Goal: Task Accomplishment & Management: Manage account settings

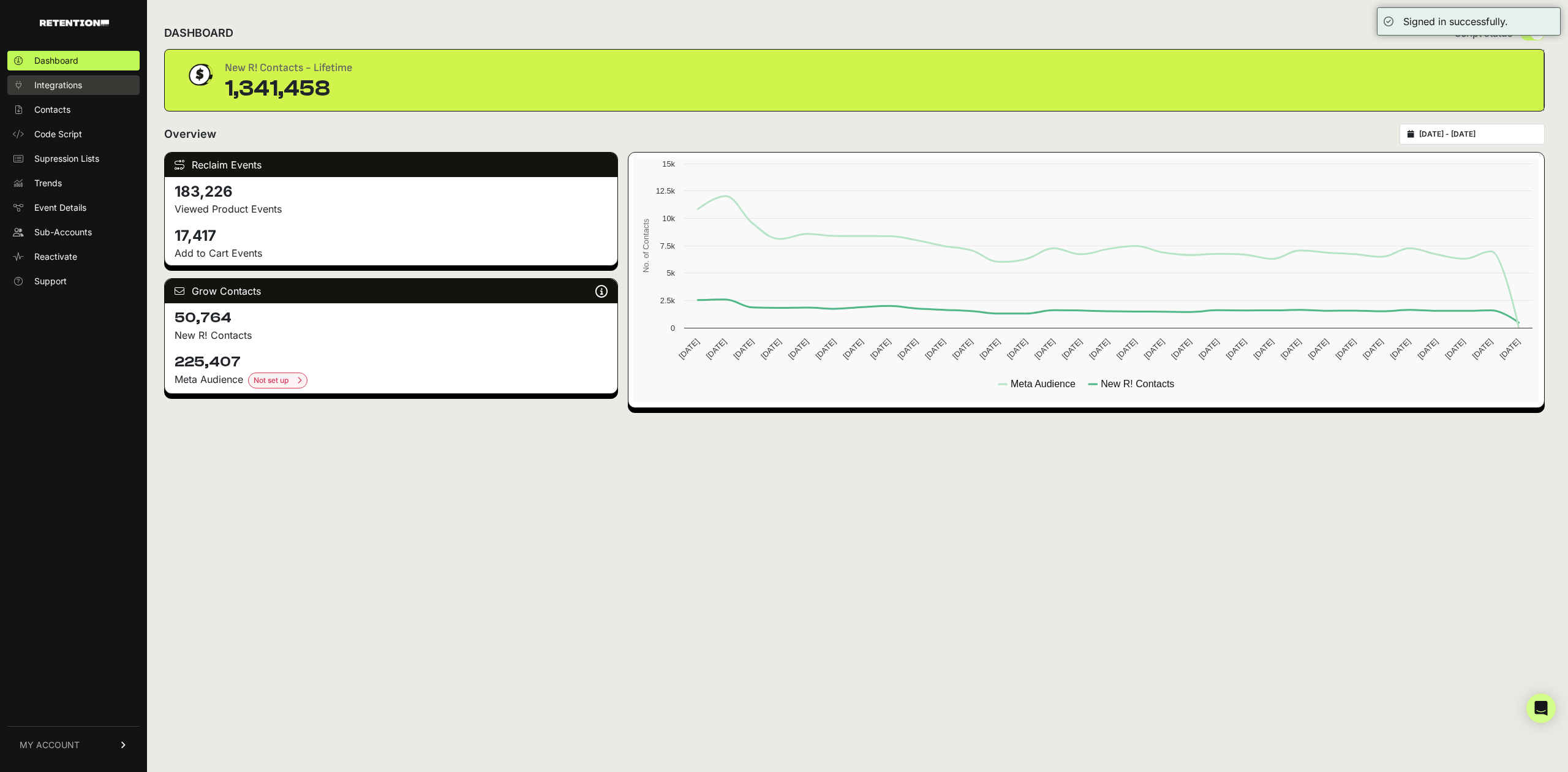
click at [75, 91] on link "Integrations" at bounding box center [73, 86] width 133 height 20
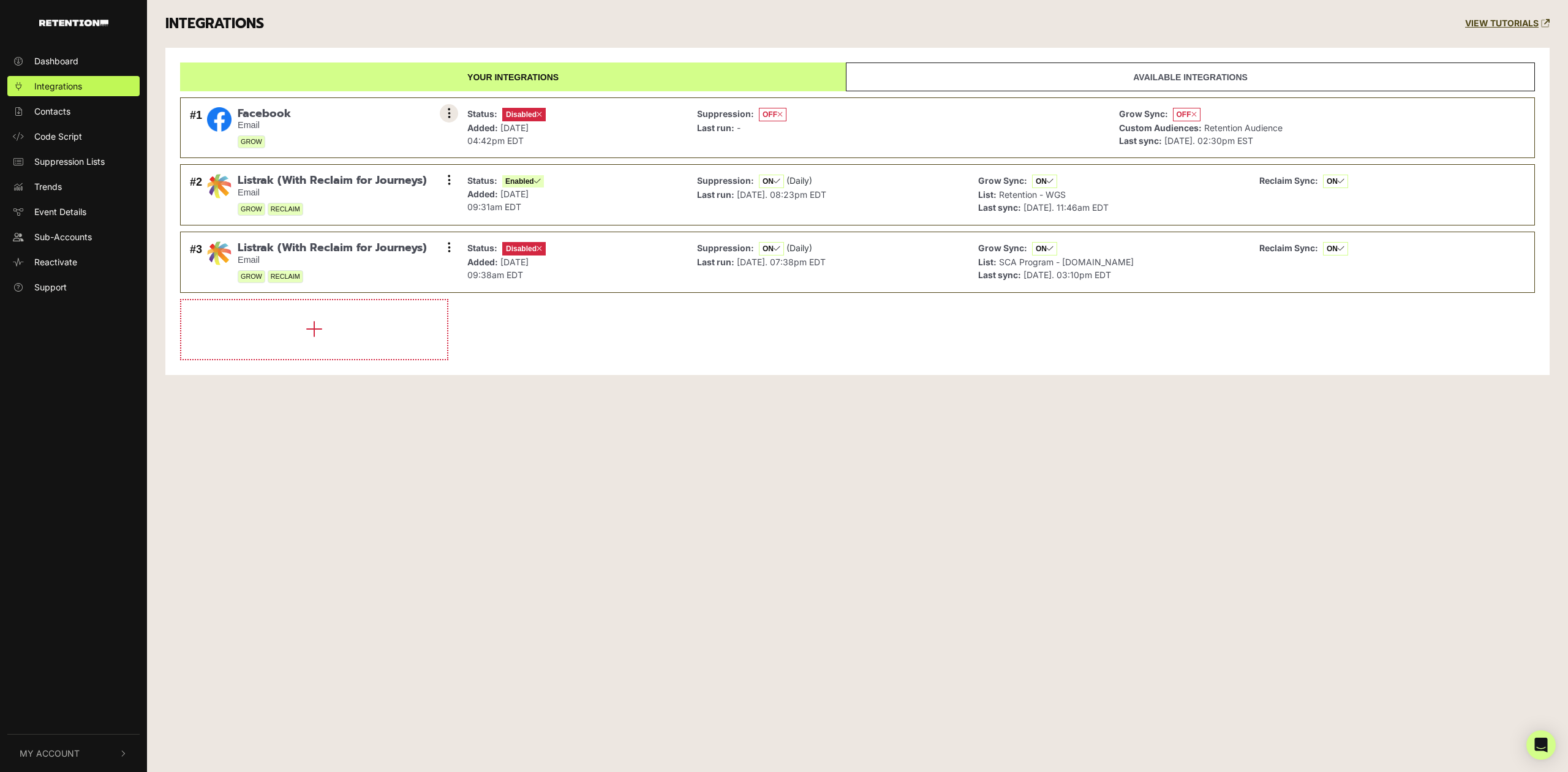
click at [442, 115] on button at bounding box center [449, 113] width 19 height 19
click at [375, 144] on link "Sync History" at bounding box center [374, 141] width 117 height 28
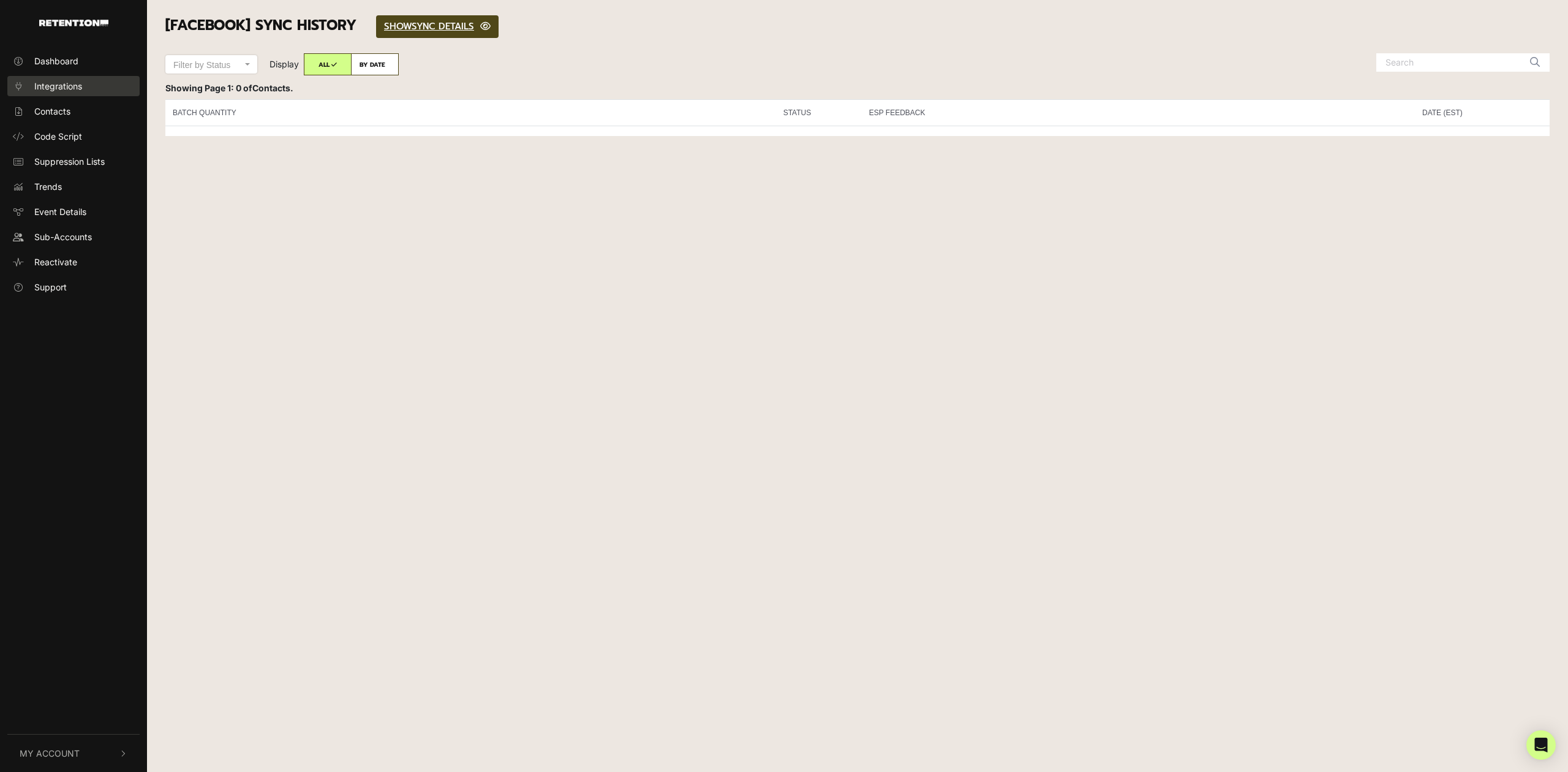
click at [78, 84] on span "Integrations" at bounding box center [59, 86] width 48 height 12
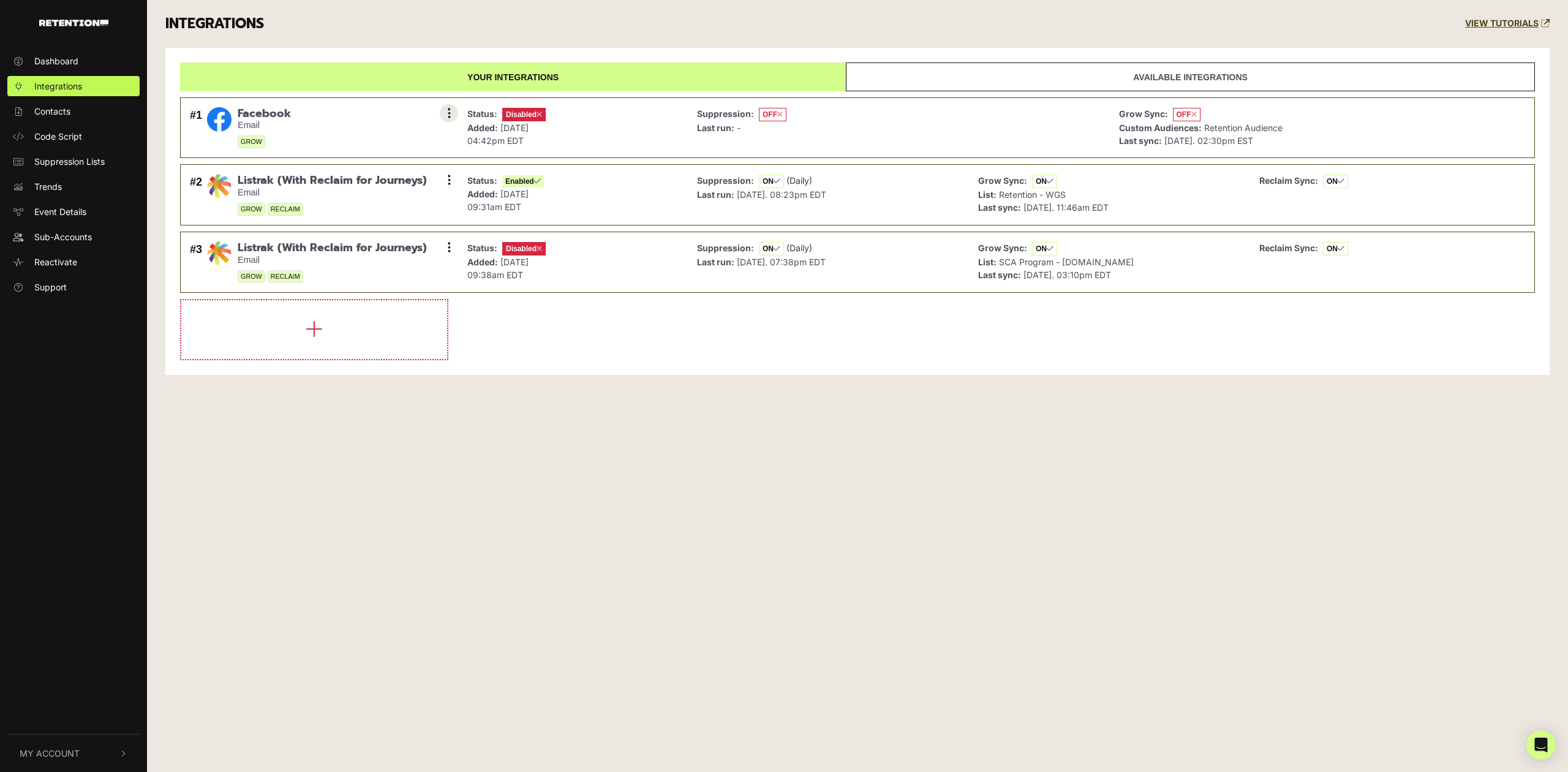
click at [446, 114] on button at bounding box center [449, 113] width 19 height 19
click at [372, 194] on link "Remove" at bounding box center [374, 195] width 117 height 28
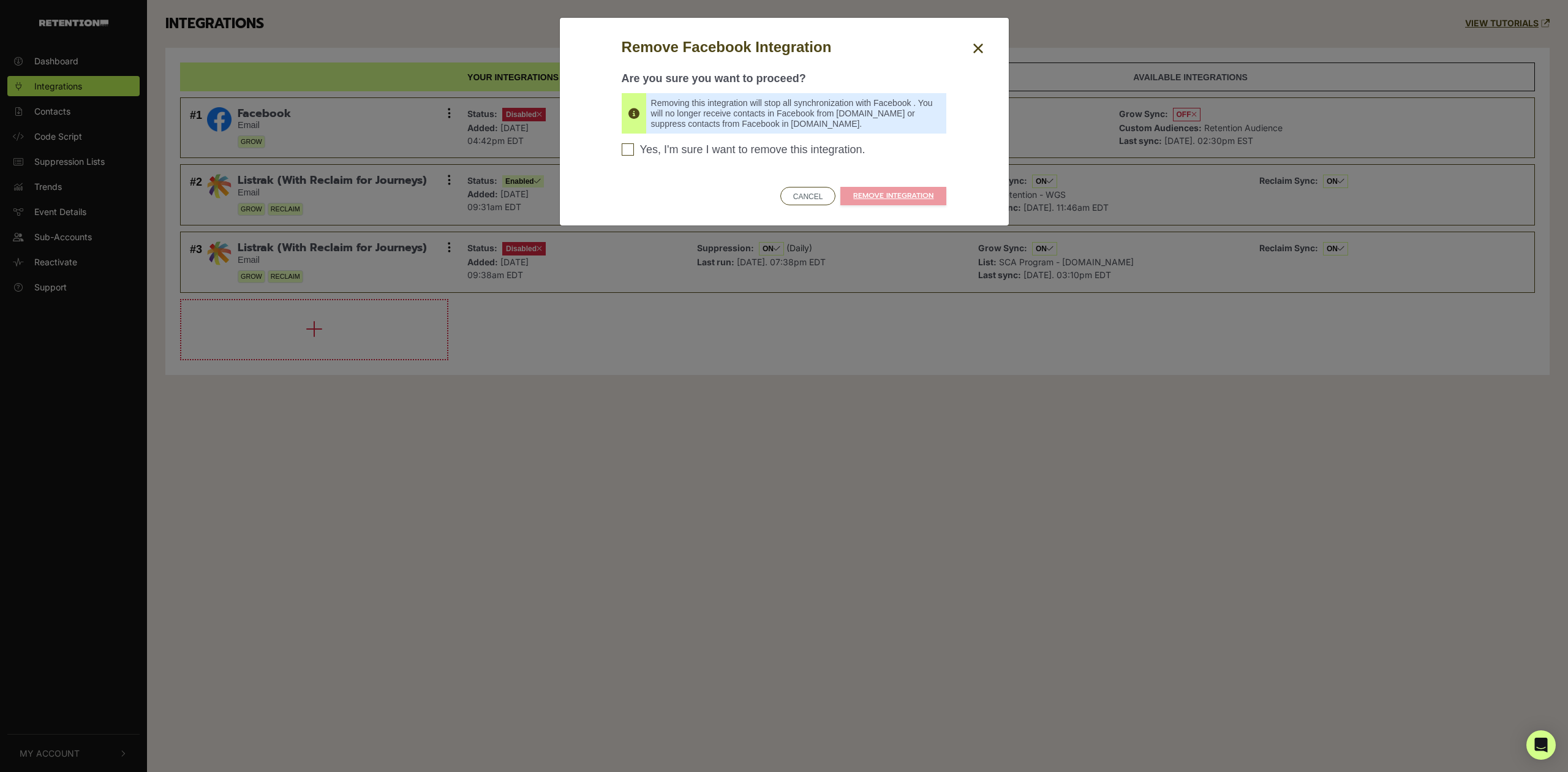
click at [698, 145] on span "Yes, I'm sure I want to remove this integration." at bounding box center [753, 150] width 225 height 13
click at [634, 145] on input "Yes, I'm sure I want to remove this integration. Please confirm to continue" at bounding box center [628, 150] width 12 height 12
checkbox input "true"
click at [876, 196] on link "REMOVE INTEGRATION" at bounding box center [893, 196] width 106 height 19
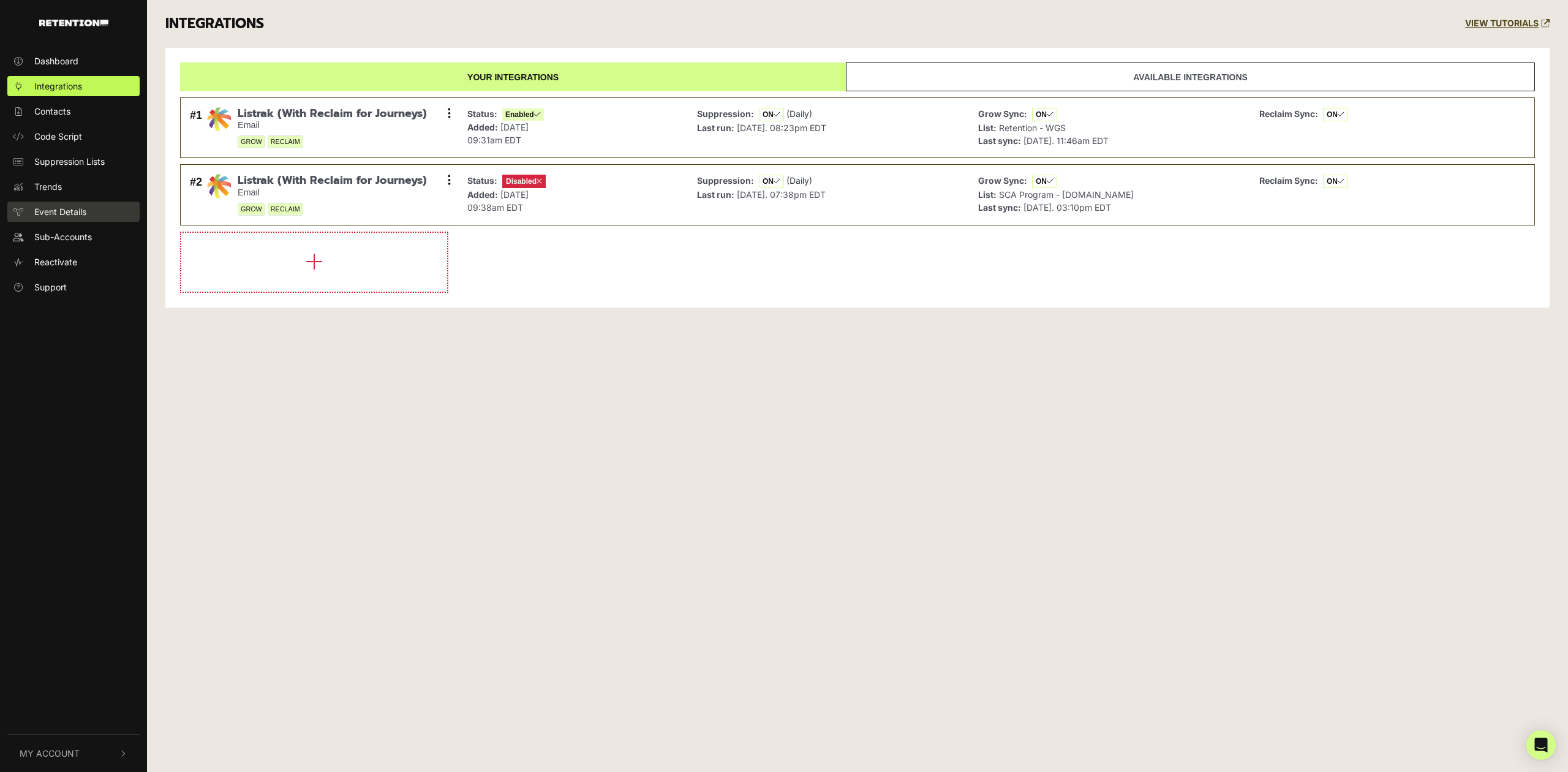
click at [79, 203] on link "Event Details" at bounding box center [73, 211] width 133 height 21
click at [55, 211] on span "Event Details" at bounding box center [61, 211] width 52 height 12
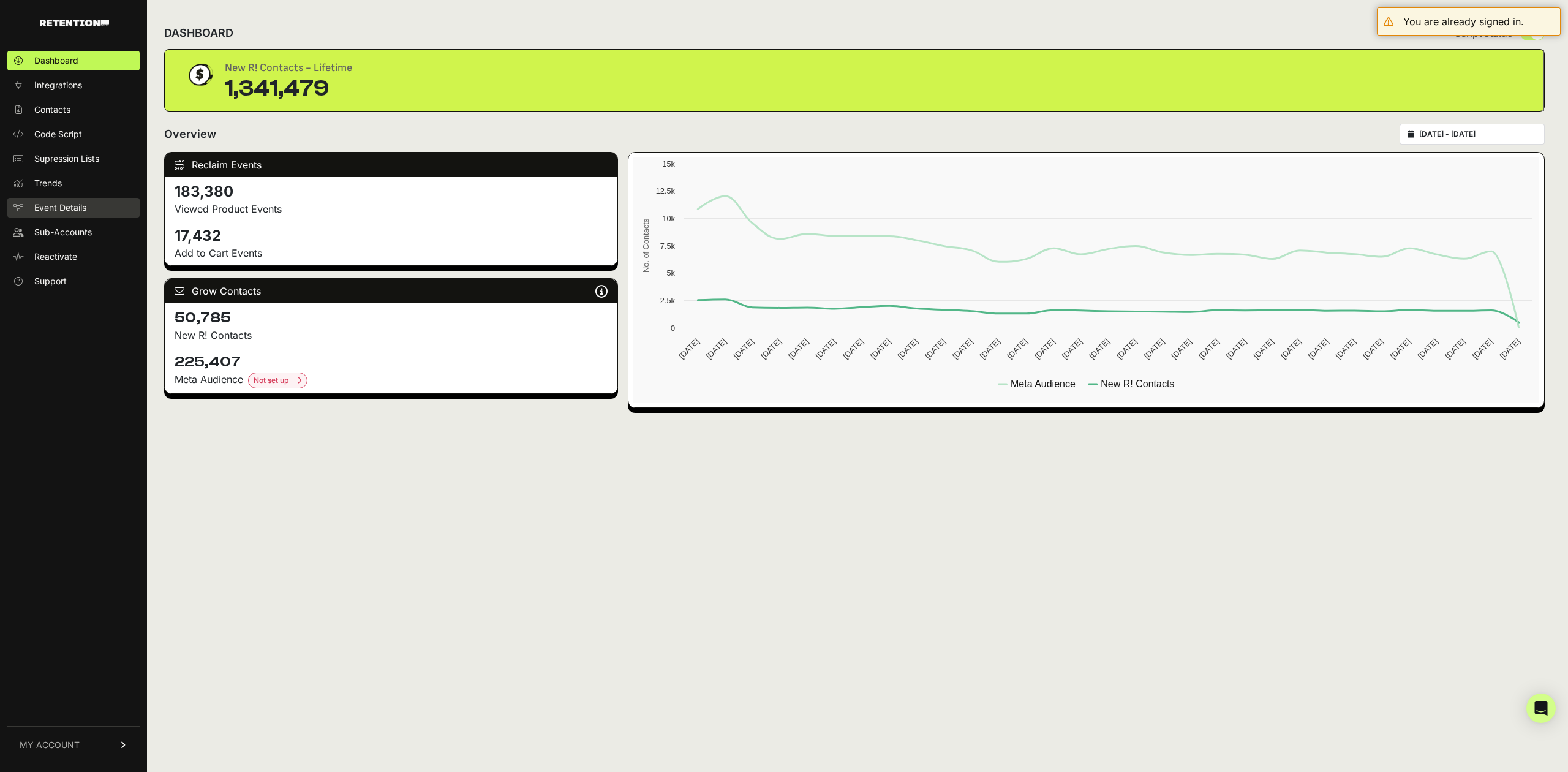
click at [72, 207] on span "Event Details" at bounding box center [61, 208] width 52 height 12
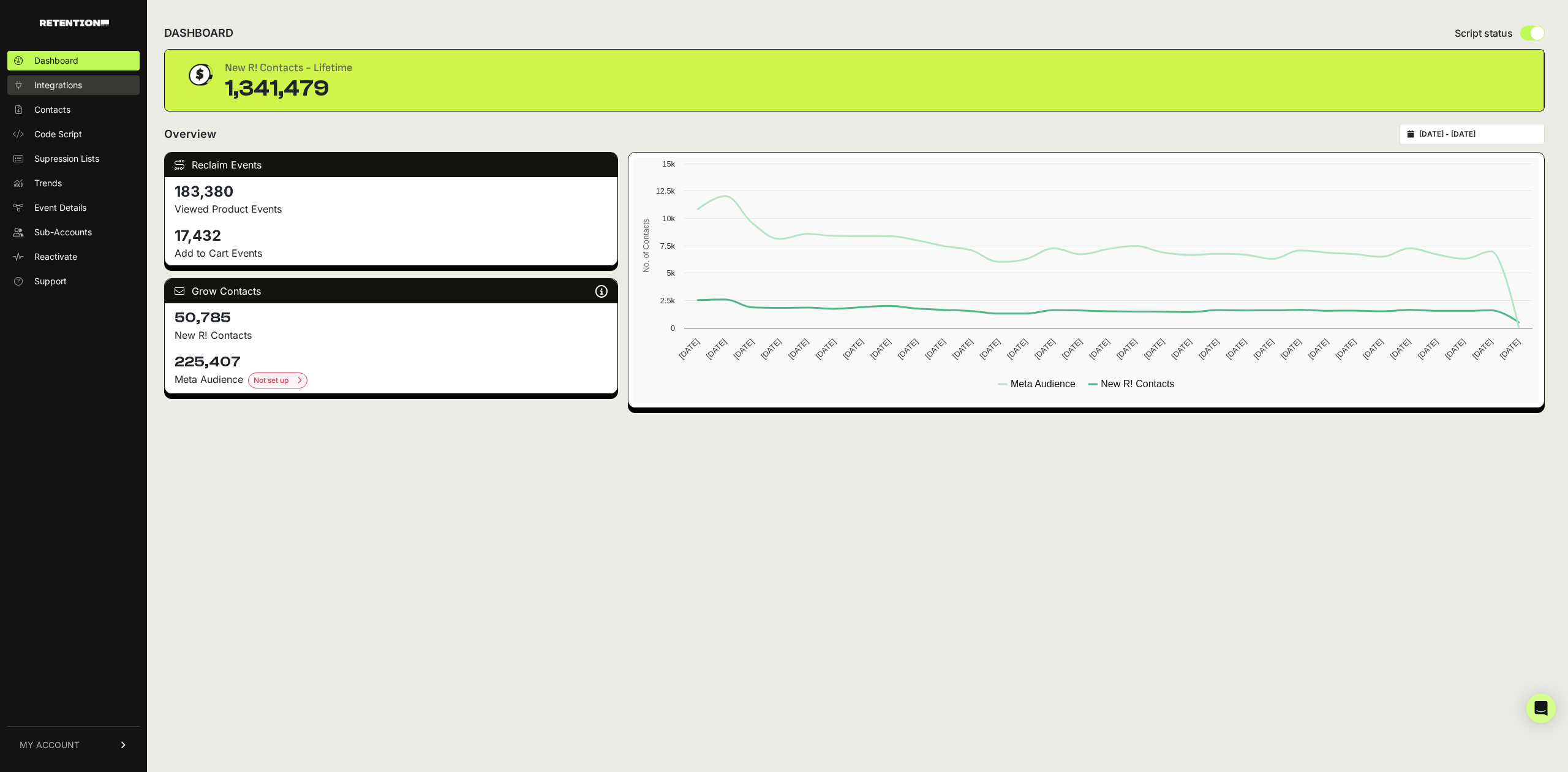
click at [94, 82] on link "Integrations" at bounding box center [73, 86] width 133 height 20
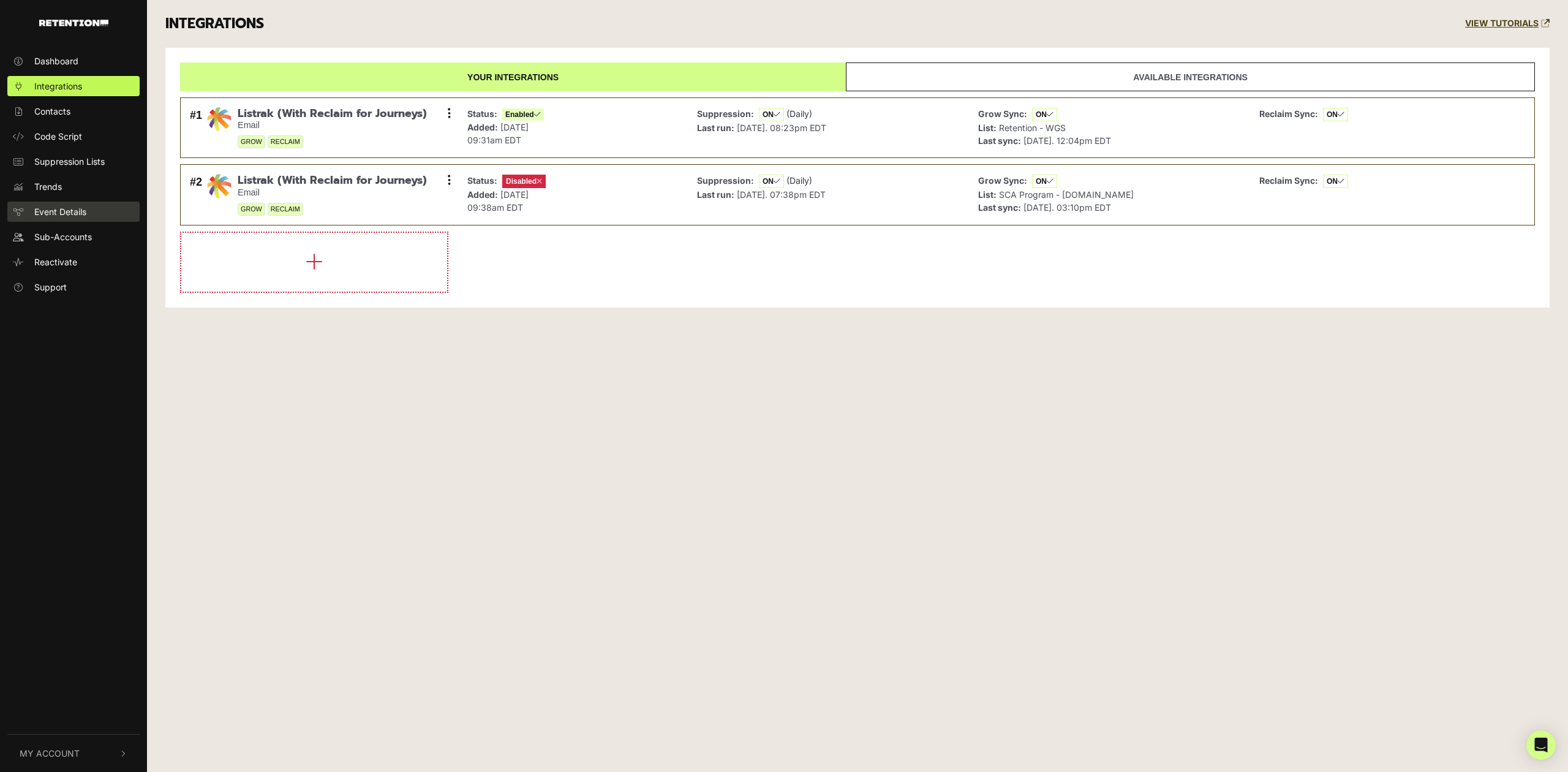
click at [81, 215] on span "Event Details" at bounding box center [61, 211] width 52 height 12
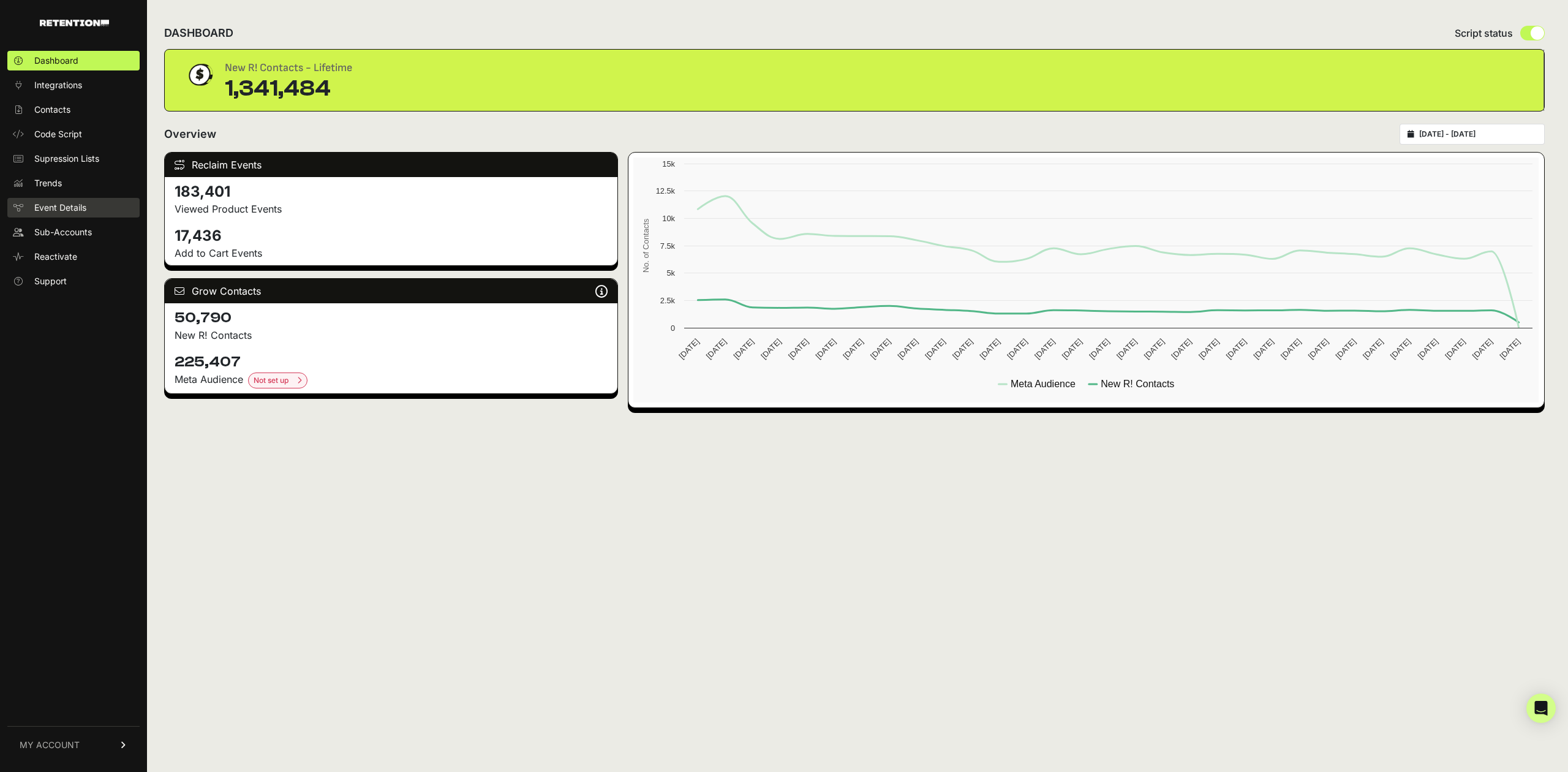
drag, startPoint x: 69, startPoint y: 206, endPoint x: 103, endPoint y: 206, distance: 34.0
click at [69, 206] on span "Event Details" at bounding box center [61, 208] width 52 height 12
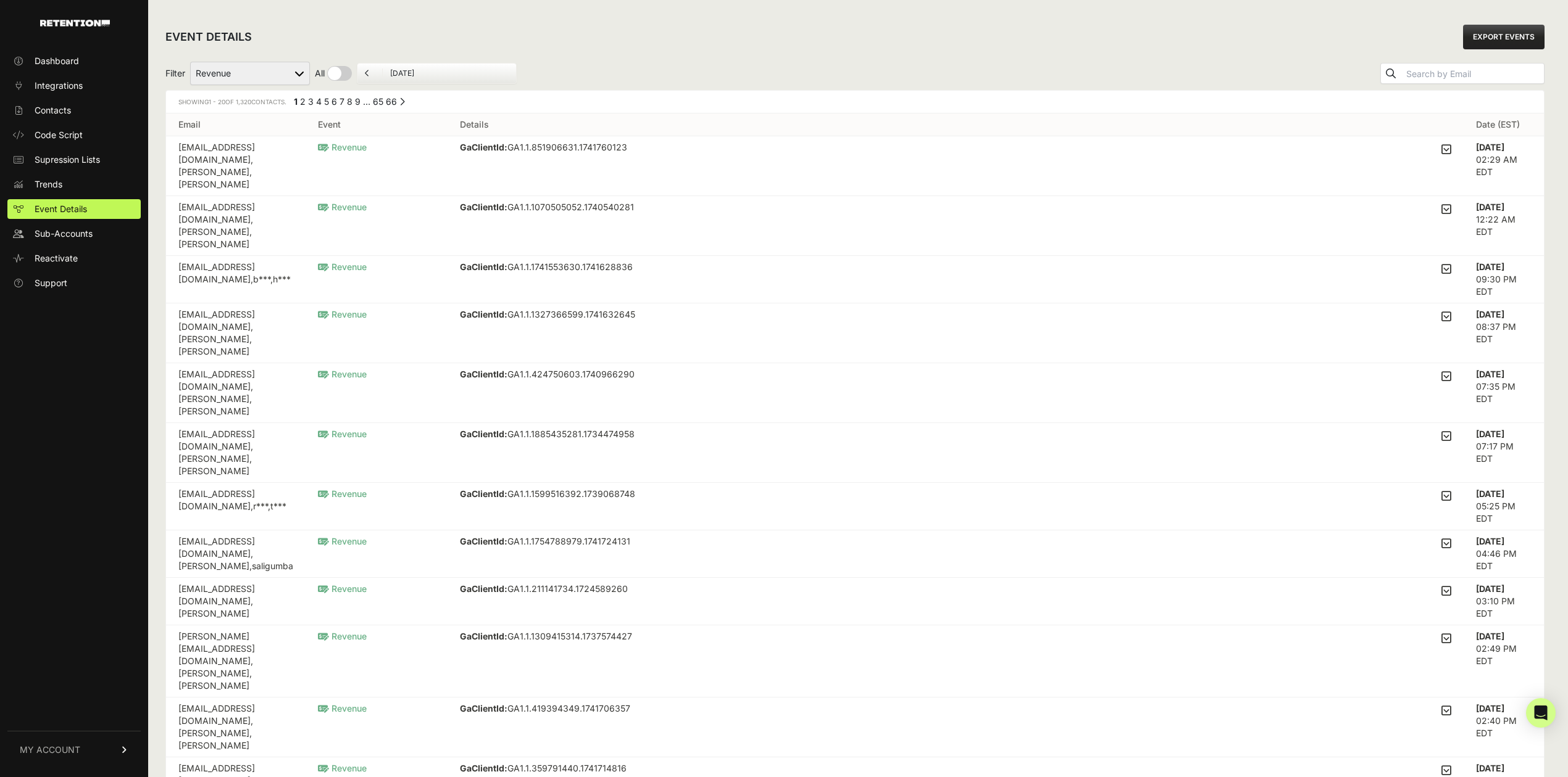
click at [276, 68] on select "Added to Cart Reclaim Revenue Viewed Product Reclaim" at bounding box center [250, 74] width 119 height 23
select select "Viewed Product Reclaim"
click at [190, 62] on select "Added to Cart Reclaim Revenue Viewed Product Reclaim" at bounding box center [250, 74] width 119 height 23
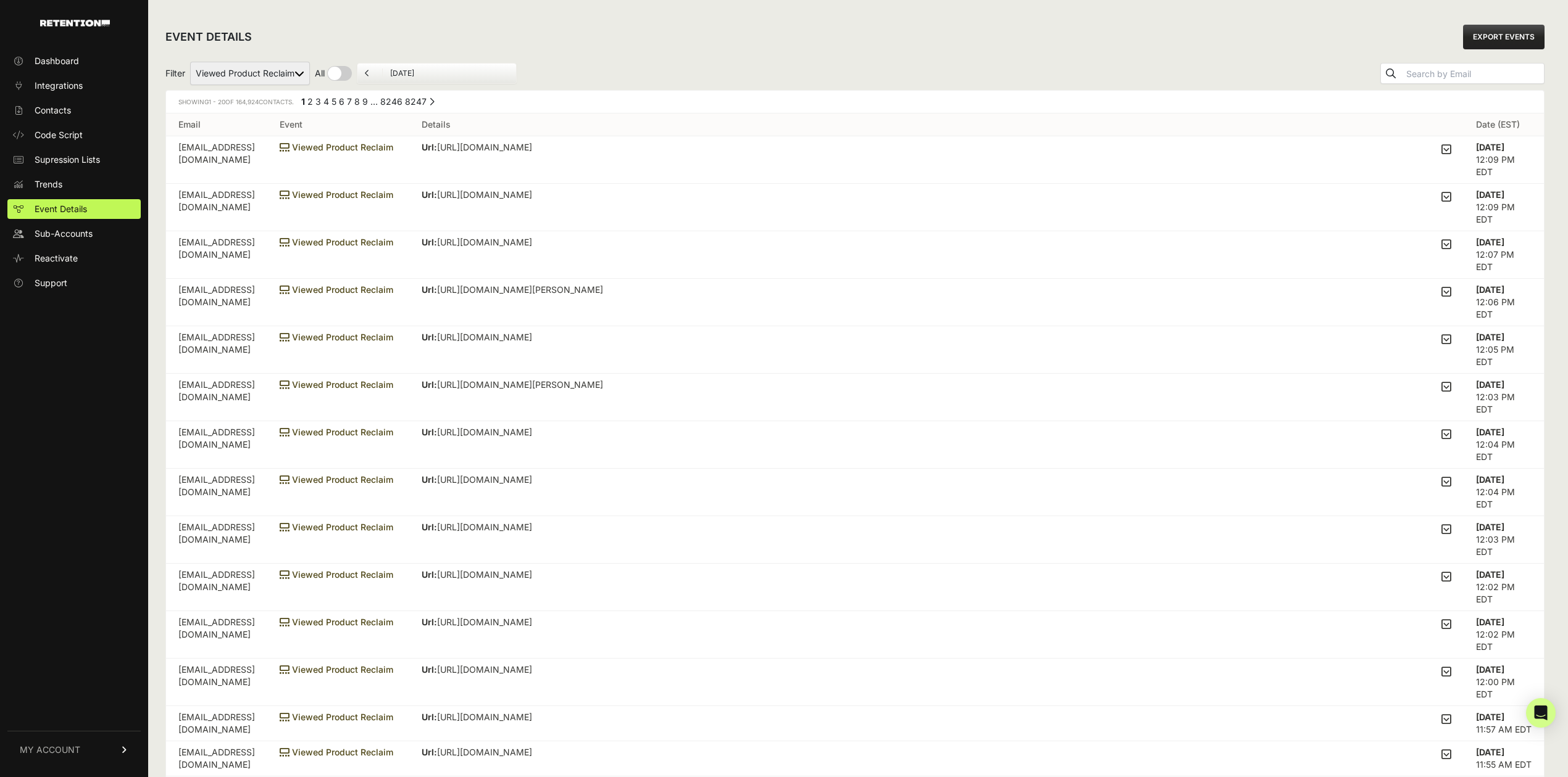
click at [1451, 151] on icon at bounding box center [1446, 149] width 10 height 11
click at [0, 0] on input "checkbox" at bounding box center [0, 0] width 0 height 0
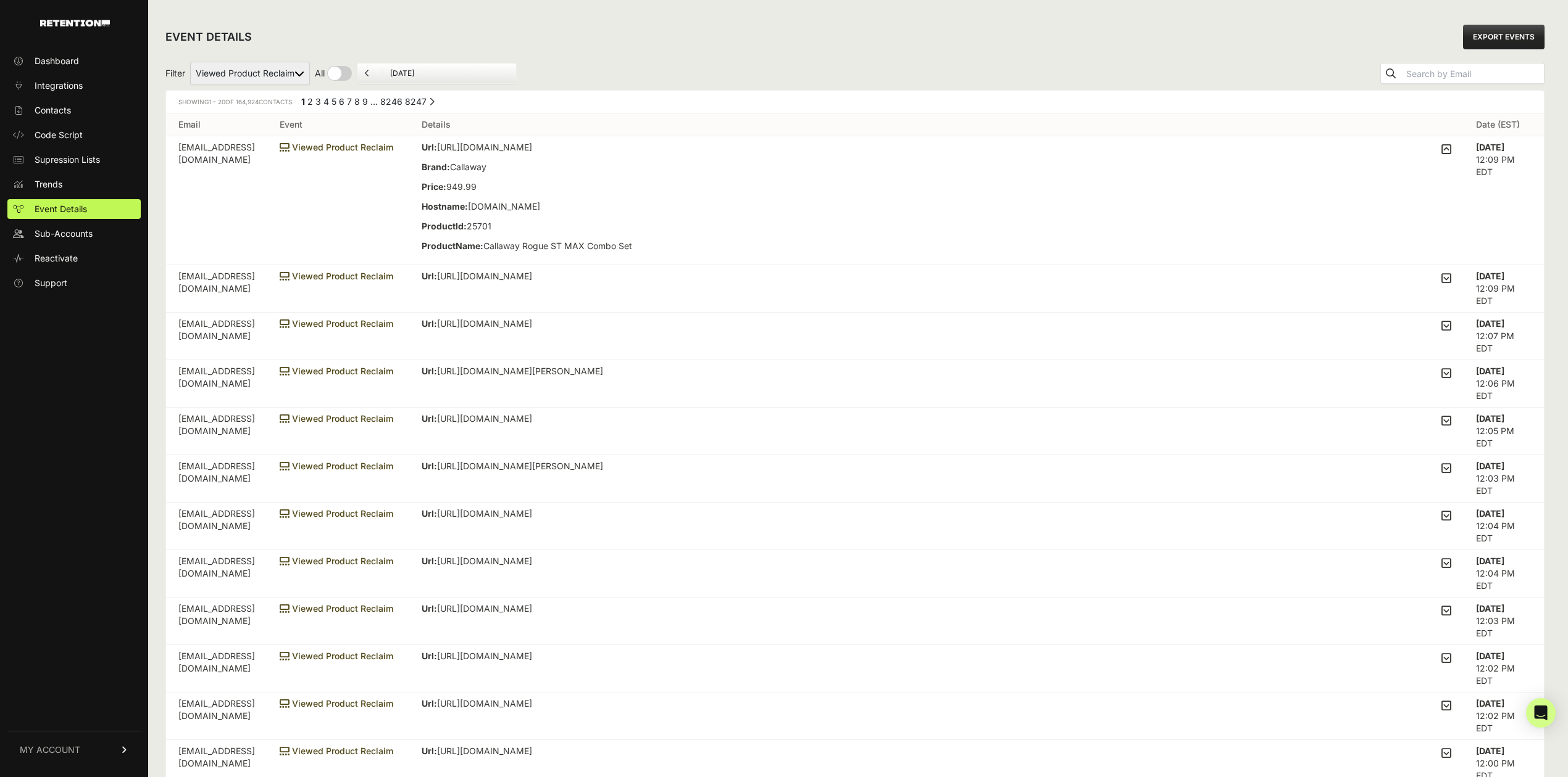
drag, startPoint x: 633, startPoint y: 290, endPoint x: 399, endPoint y: 119, distance: 289.8
drag, startPoint x: 943, startPoint y: 408, endPoint x: 1552, endPoint y: 689, distance: 670.7
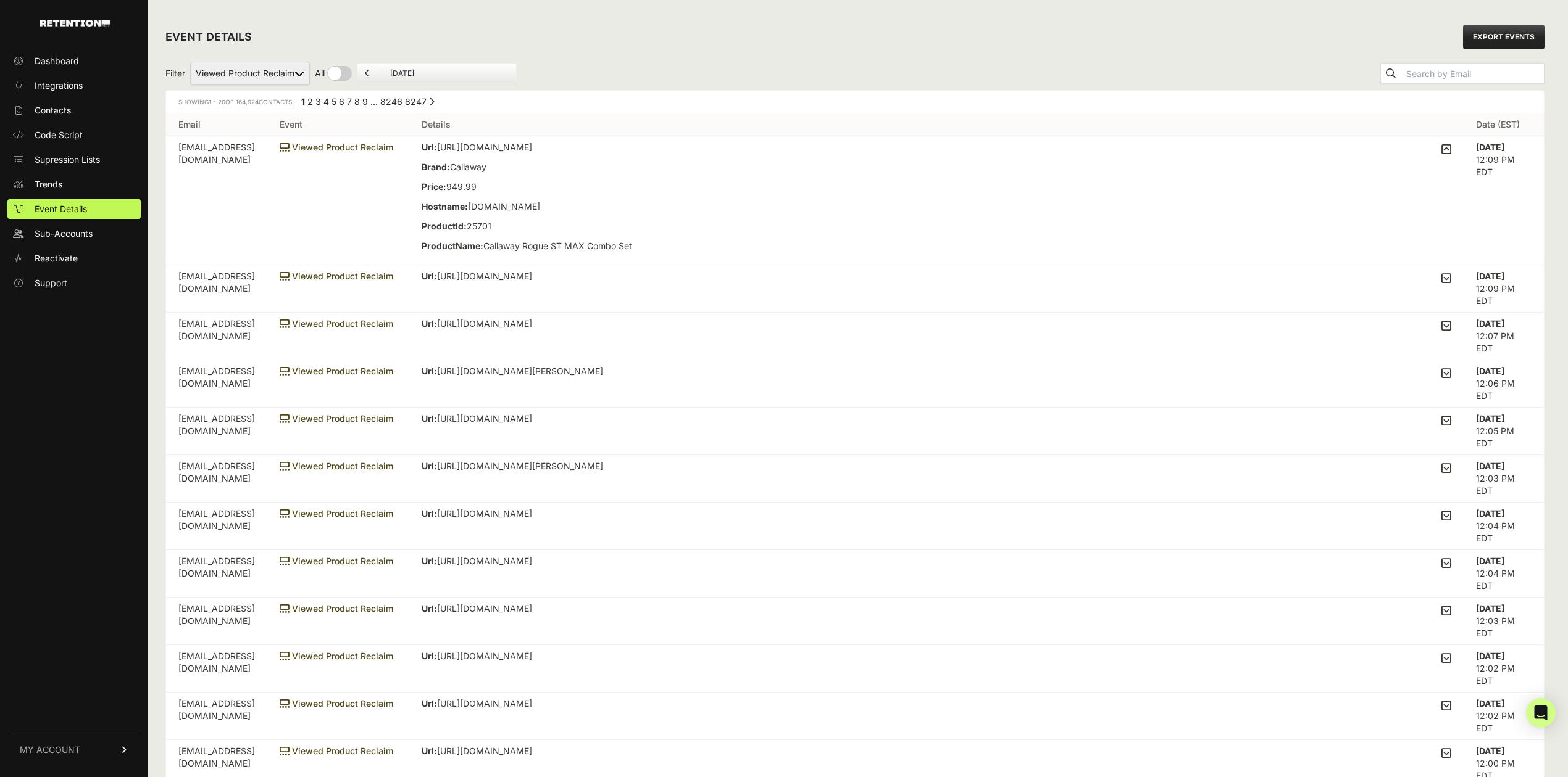
click at [1055, 45] on div "EVENT DETAILS EXPORT EVENTS" at bounding box center [854, 37] width 1379 height 39
click at [1074, 49] on div "EVENT DETAILS EXPORT EVENTS" at bounding box center [854, 37] width 1379 height 39
click at [67, 755] on span "MY ACCOUNT" at bounding box center [49, 750] width 60 height 13
click at [72, 635] on span "Account Details" at bounding box center [66, 635] width 64 height 13
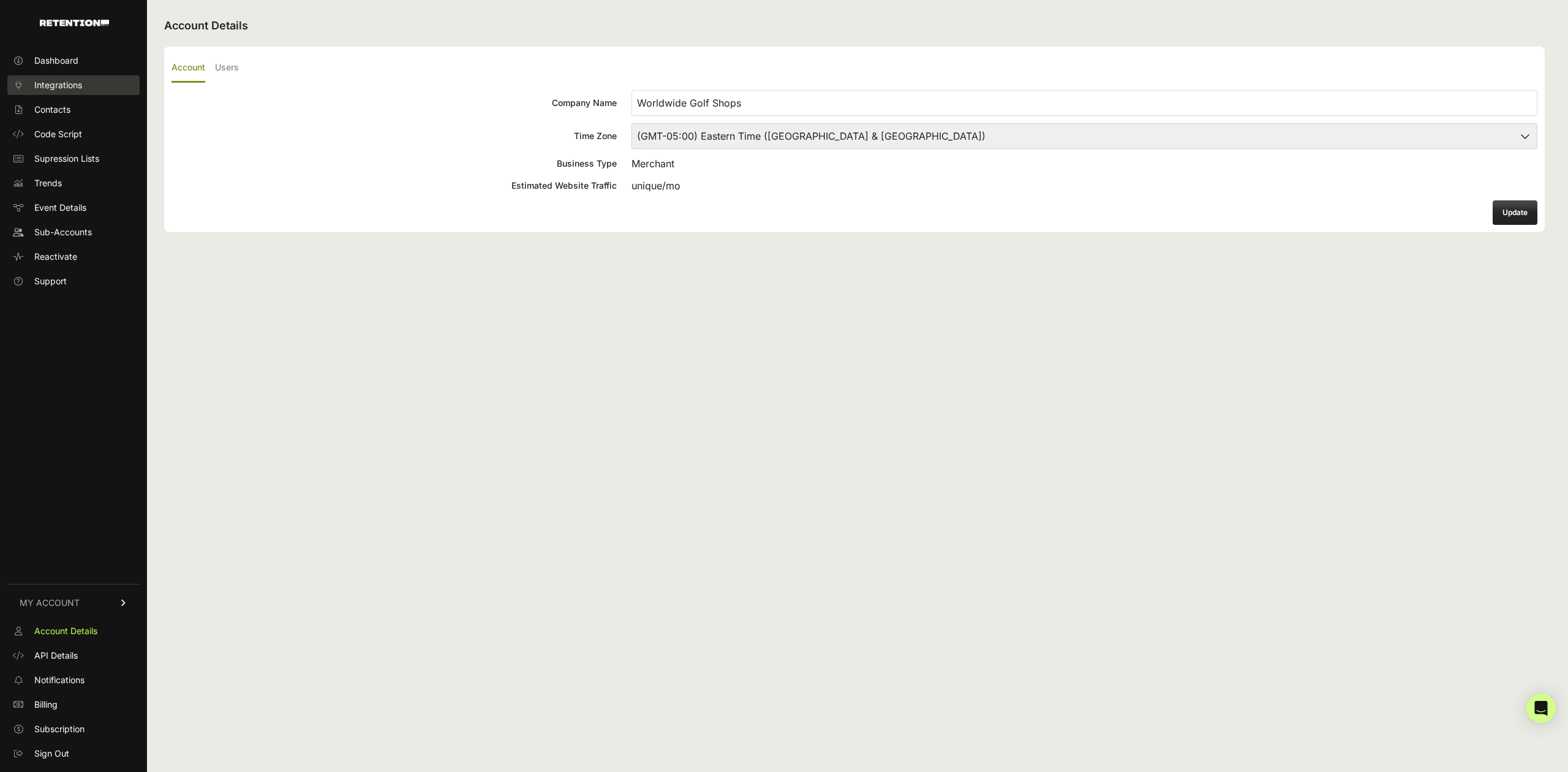
click at [61, 85] on span "Integrations" at bounding box center [59, 86] width 48 height 12
